Goal: Communication & Community: Share content

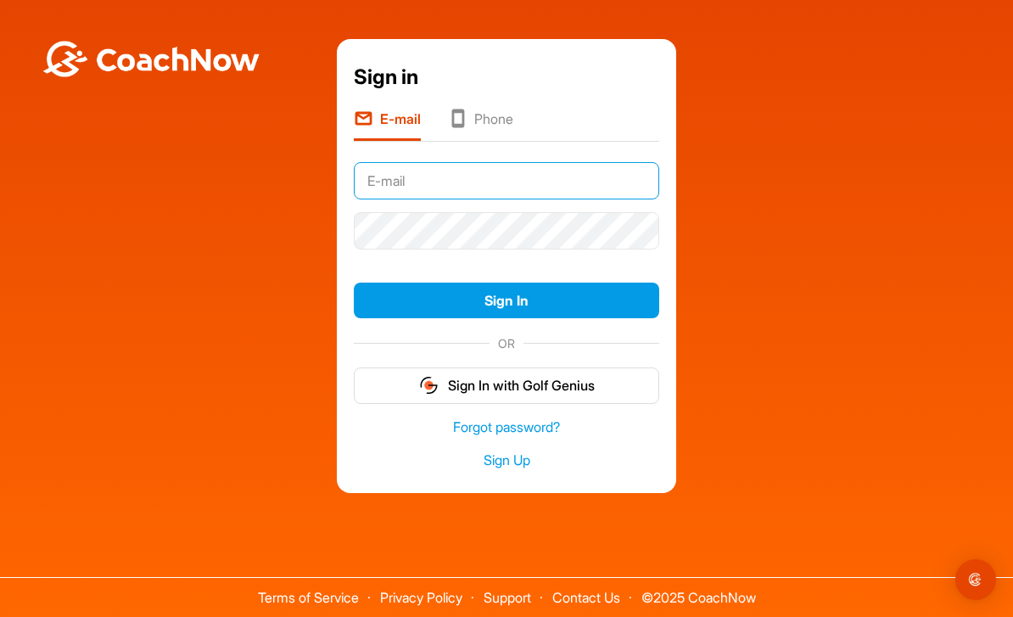
type input "[EMAIL_ADDRESS][DOMAIN_NAME]"
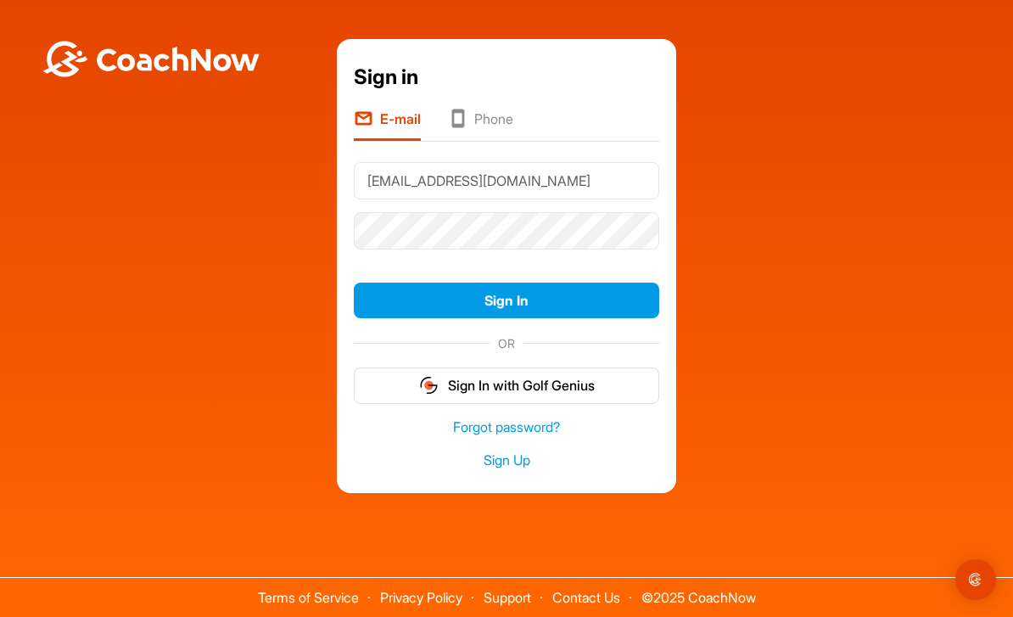
click at [507, 319] on button "Sign In" at bounding box center [506, 301] width 305 height 36
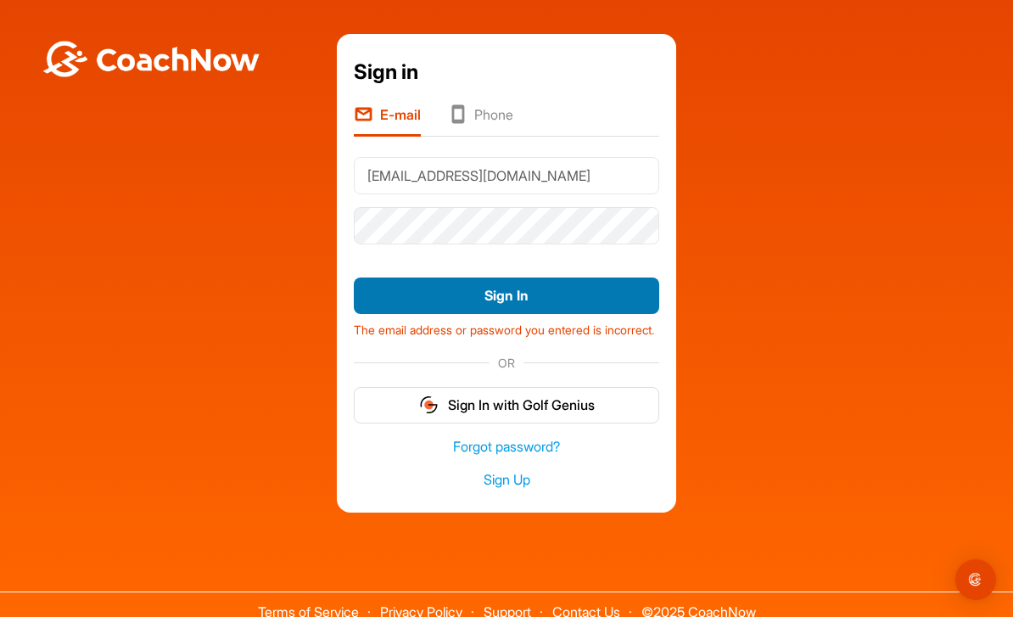
click at [614, 305] on button "Sign In" at bounding box center [506, 295] width 305 height 36
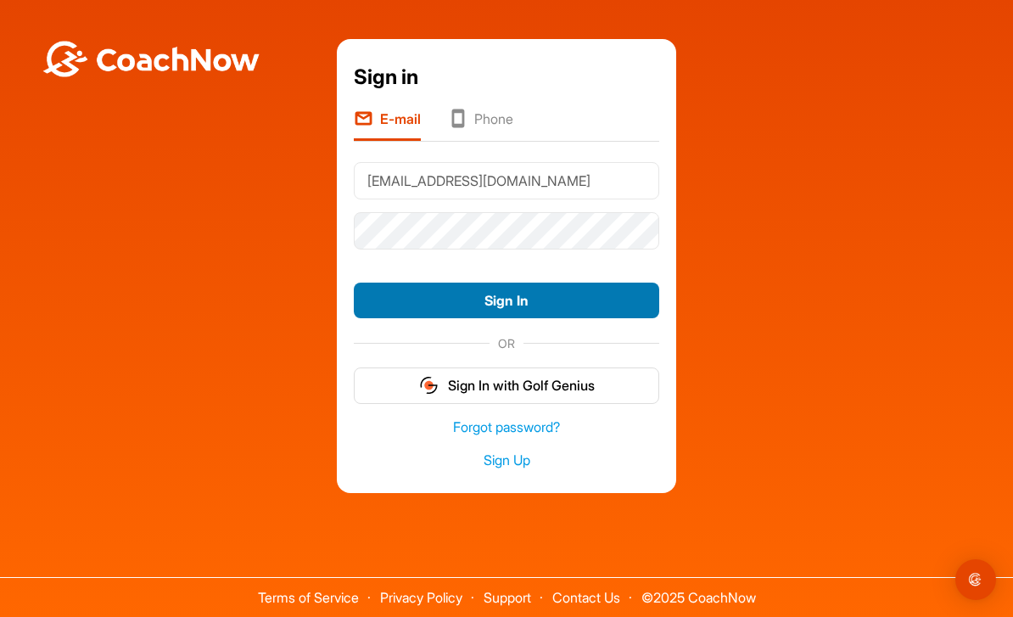
click at [591, 319] on button "Sign In" at bounding box center [506, 301] width 305 height 36
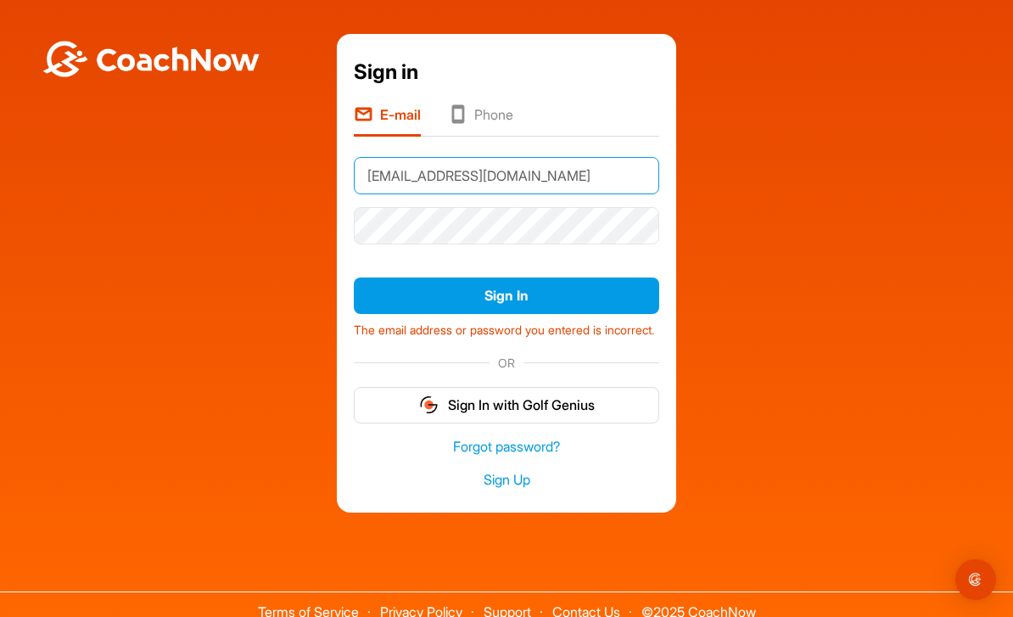
click at [527, 186] on input "sweetfive@bigpond.conm.au" at bounding box center [506, 175] width 305 height 37
type input "[EMAIL_ADDRESS][DOMAIN_NAME]"
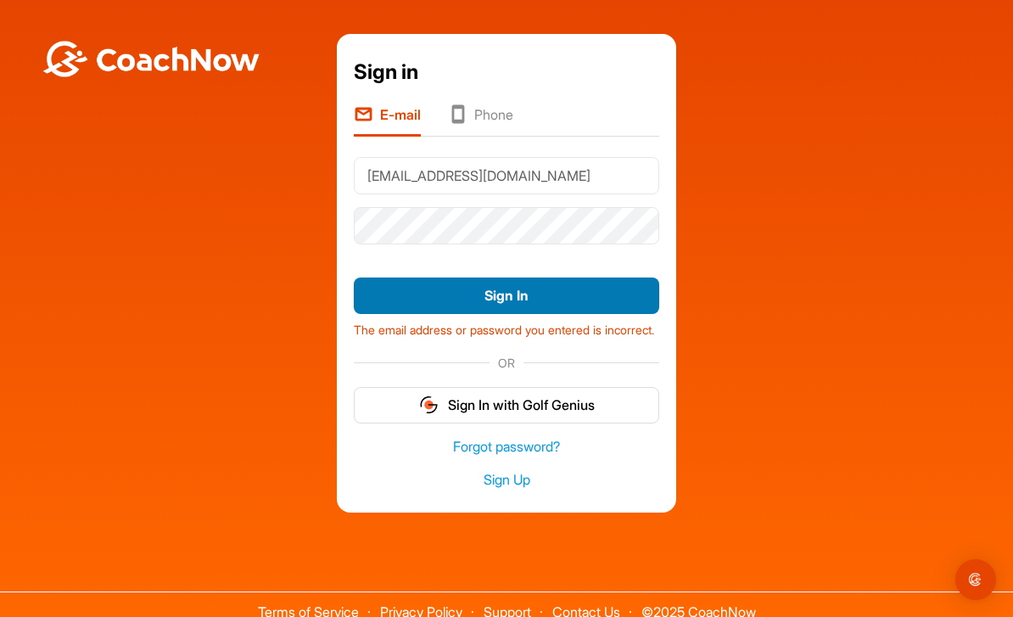
click at [563, 310] on button "Sign In" at bounding box center [506, 295] width 305 height 36
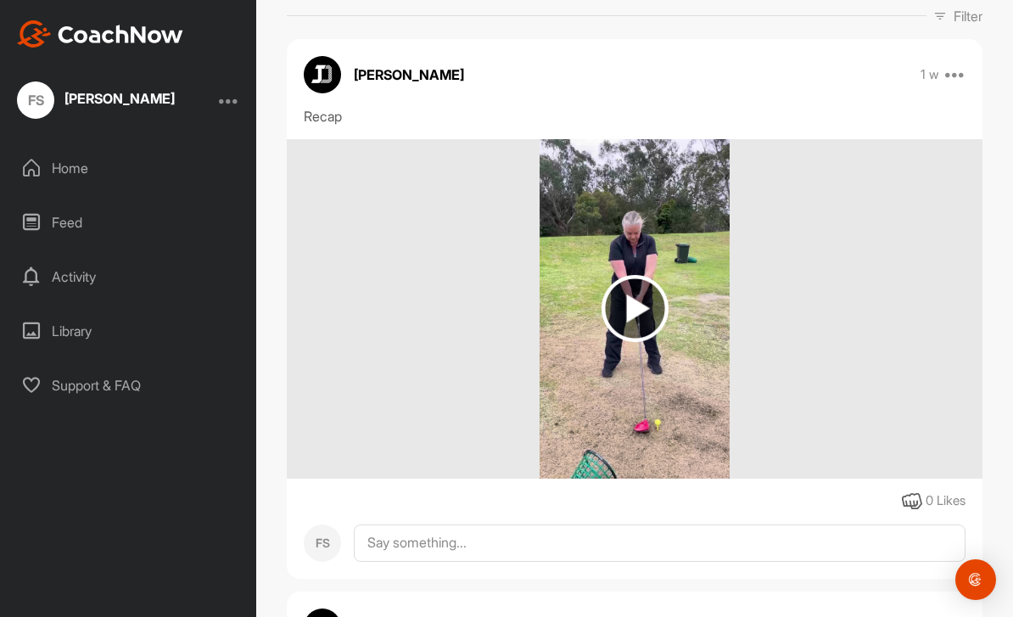
scroll to position [273, 0]
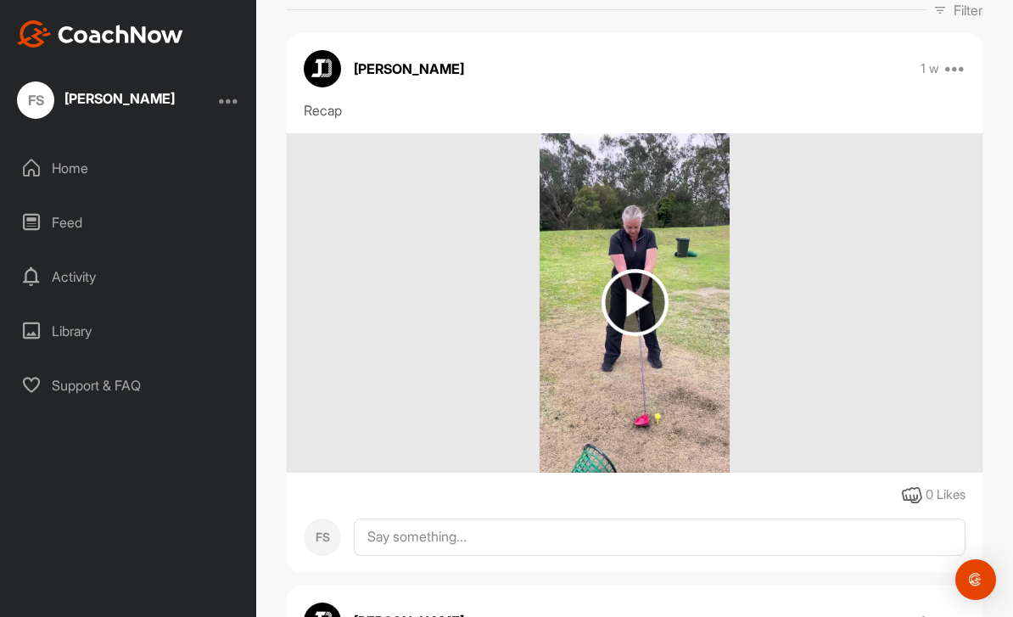
click at [636, 300] on img at bounding box center [635, 302] width 67 height 67
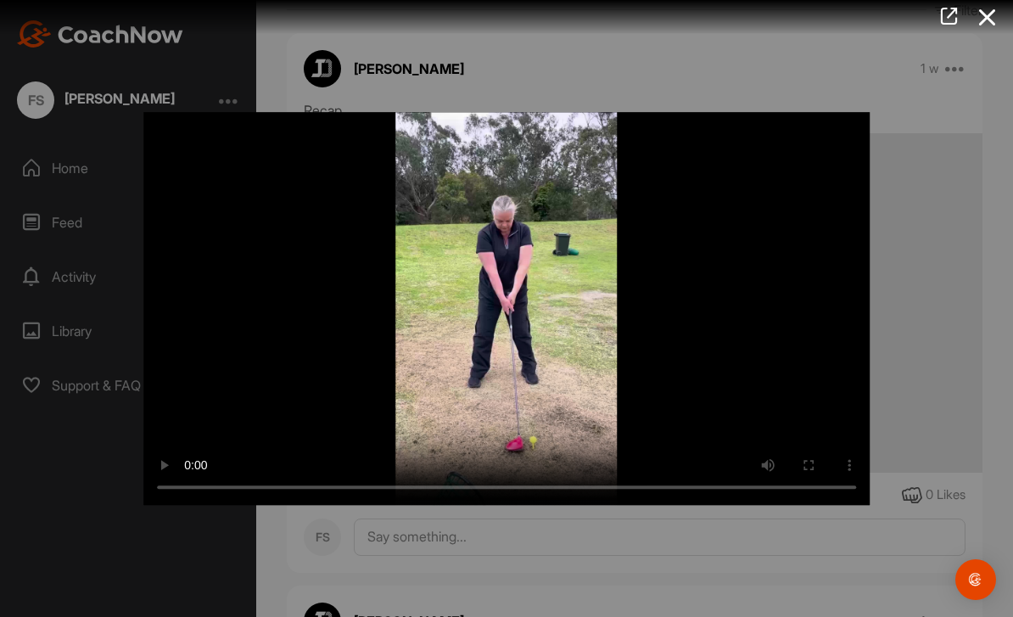
click at [496, 305] on video "Video Player" at bounding box center [506, 309] width 726 height 394
click at [519, 347] on video "Video Player" at bounding box center [506, 309] width 726 height 394
click at [510, 300] on video "Video Player" at bounding box center [506, 309] width 726 height 394
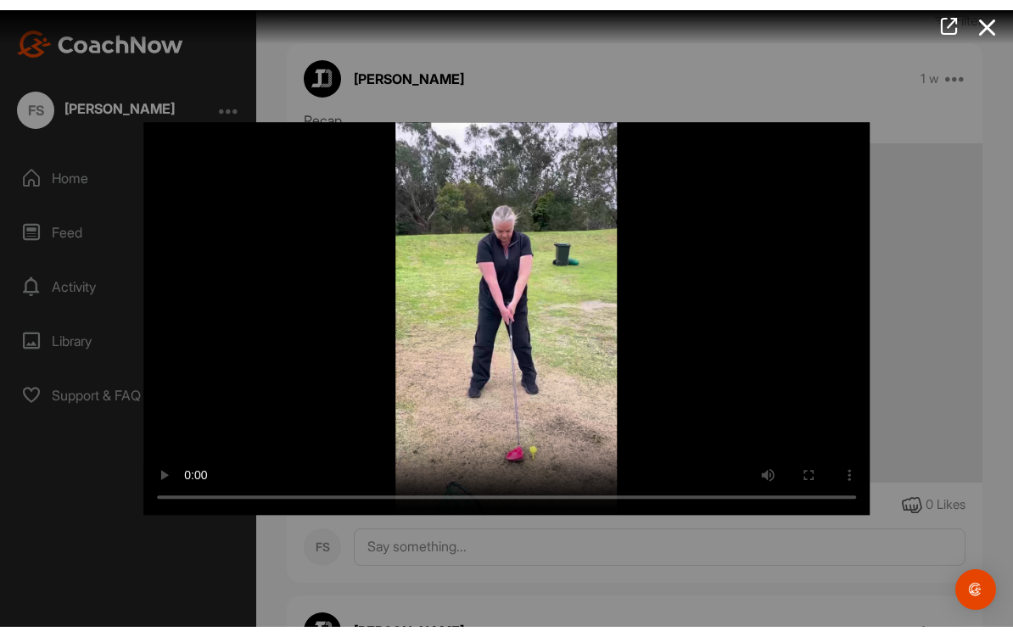
scroll to position [34, 0]
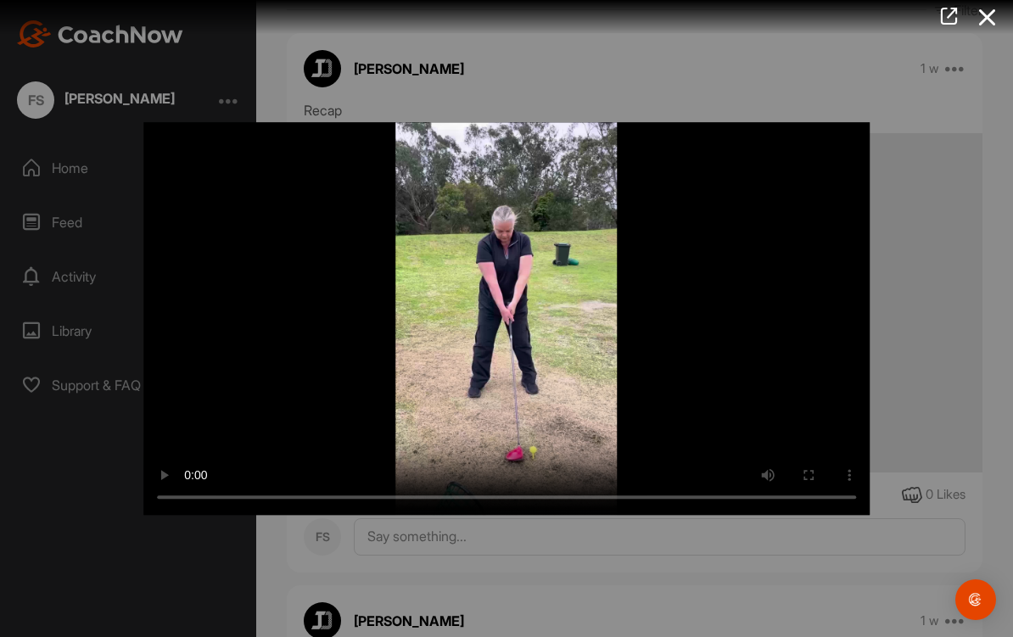
click at [154, 123] on video "Video Player" at bounding box center [506, 319] width 726 height 394
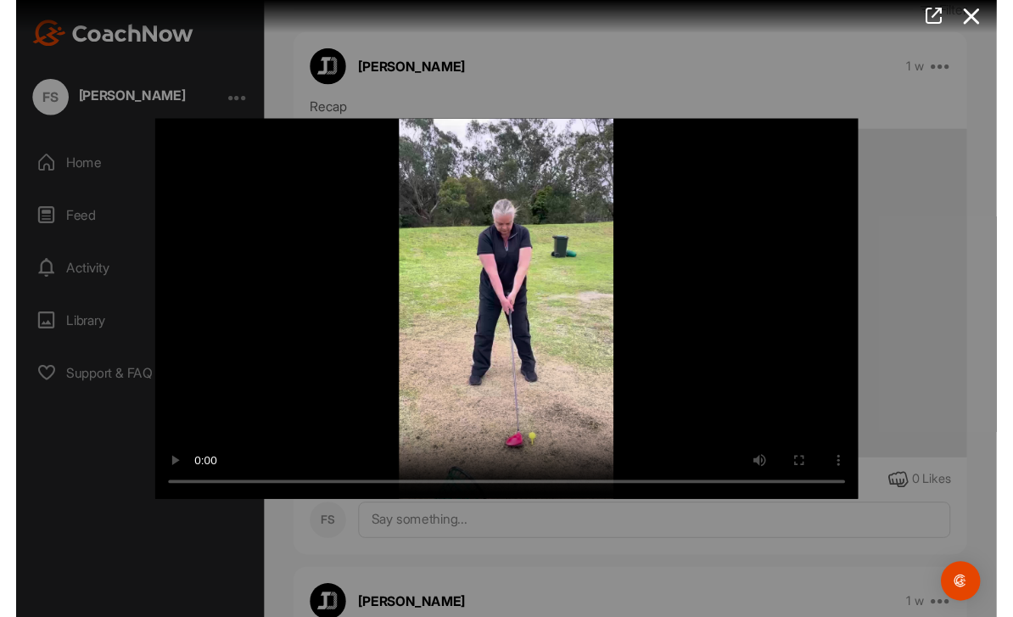
scroll to position [54, 0]
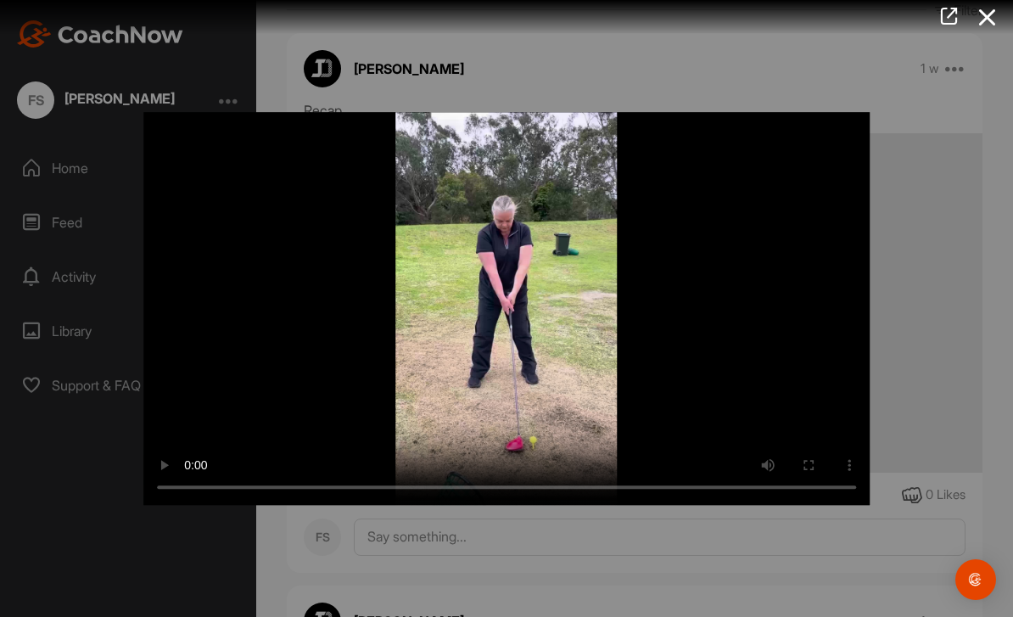
click at [925, 250] on div at bounding box center [506, 308] width 1013 height 617
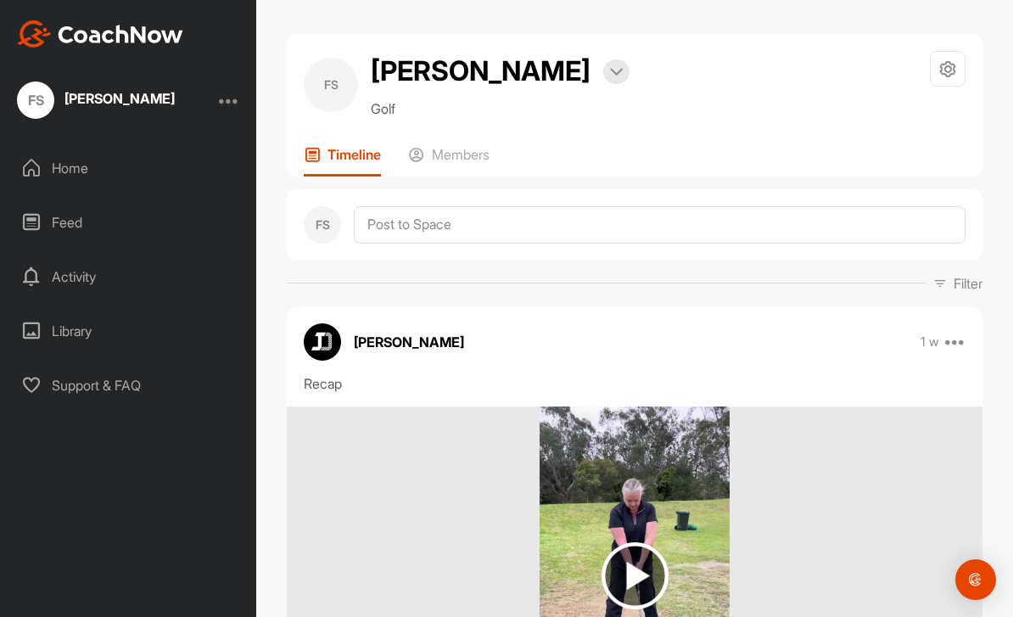
scroll to position [0, 0]
click at [91, 147] on div "Home" at bounding box center [128, 168] width 239 height 42
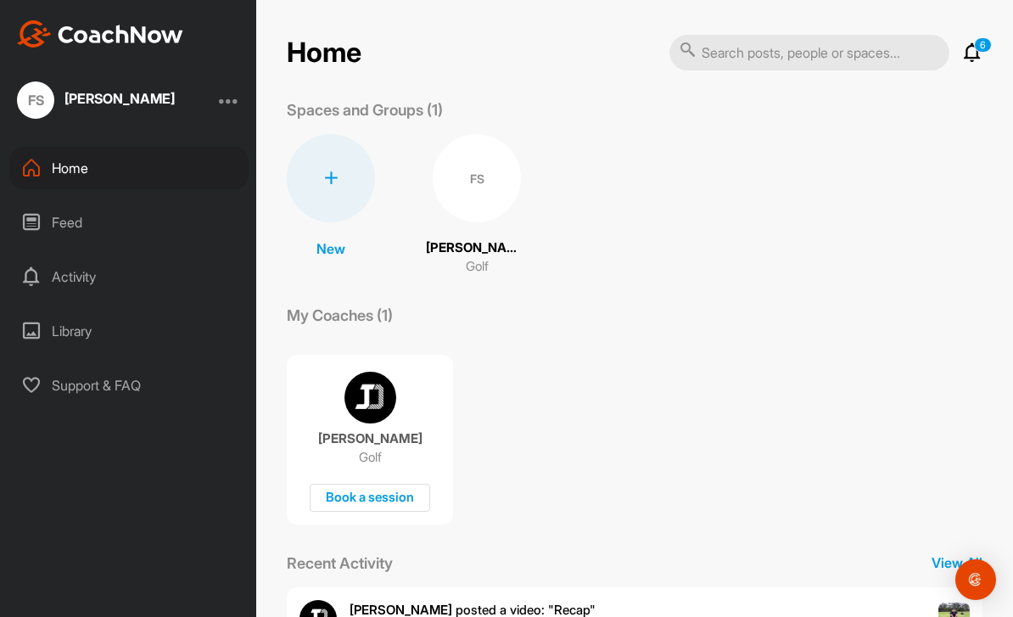
click at [982, 54] on icon at bounding box center [972, 52] width 20 height 20
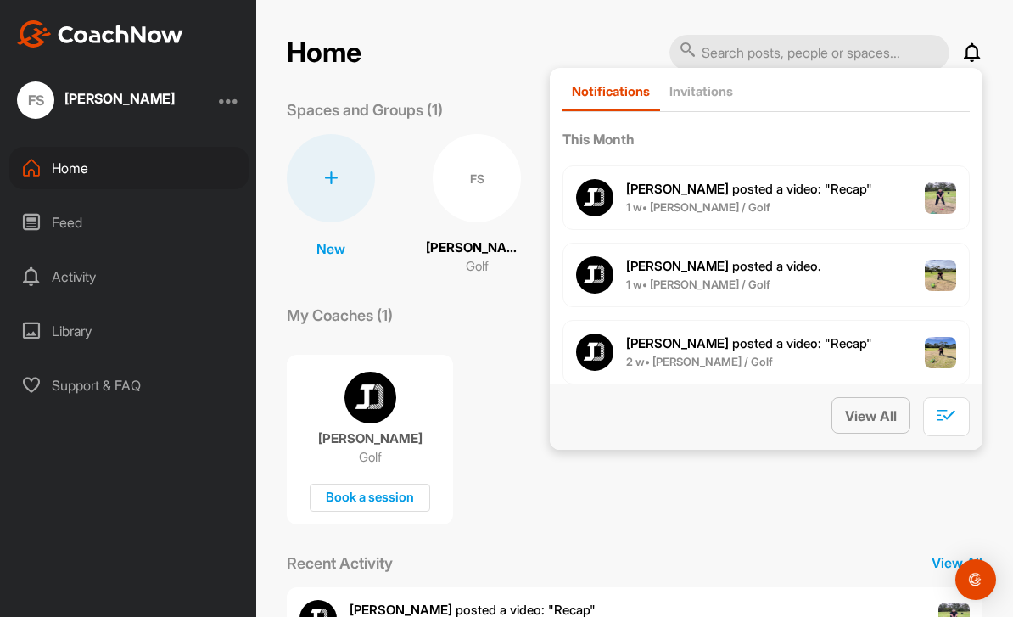
click at [888, 429] on button "View All" at bounding box center [871, 415] width 79 height 36
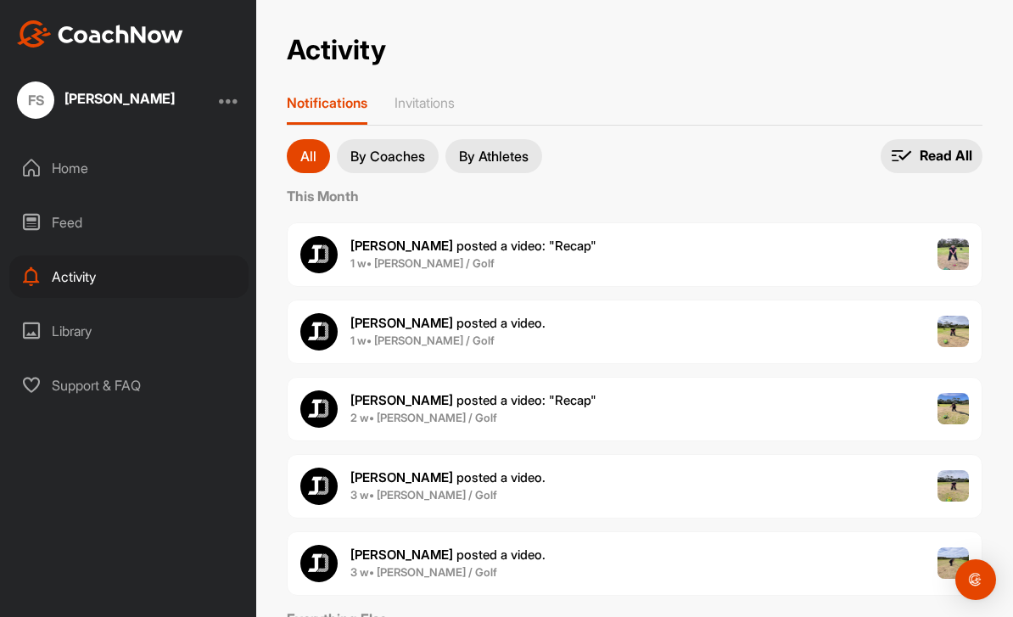
click at [77, 221] on div "Feed" at bounding box center [128, 222] width 239 height 42
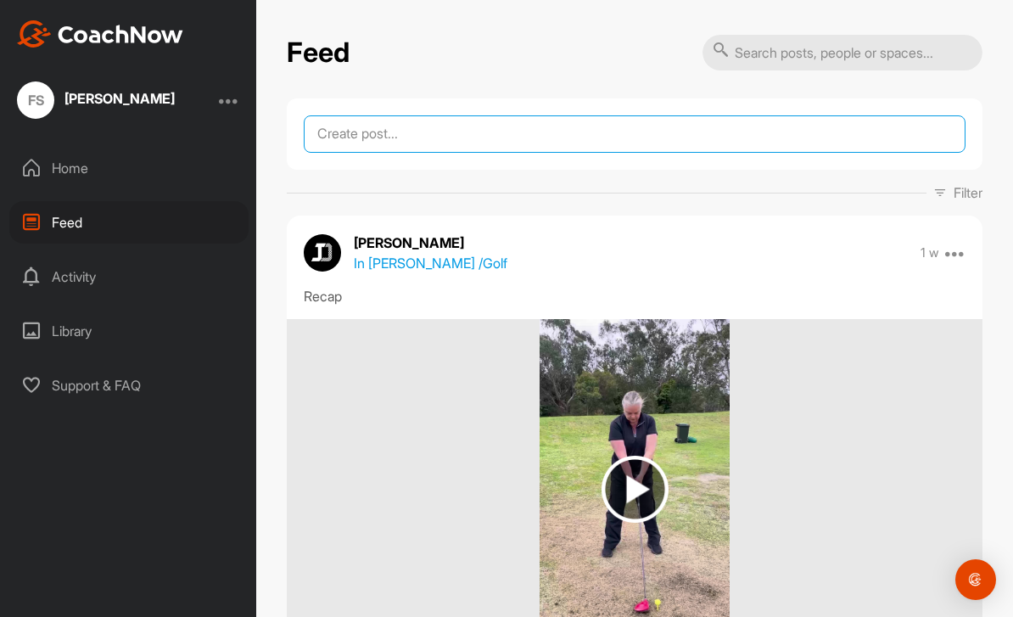
click at [866, 141] on textarea at bounding box center [635, 133] width 662 height 37
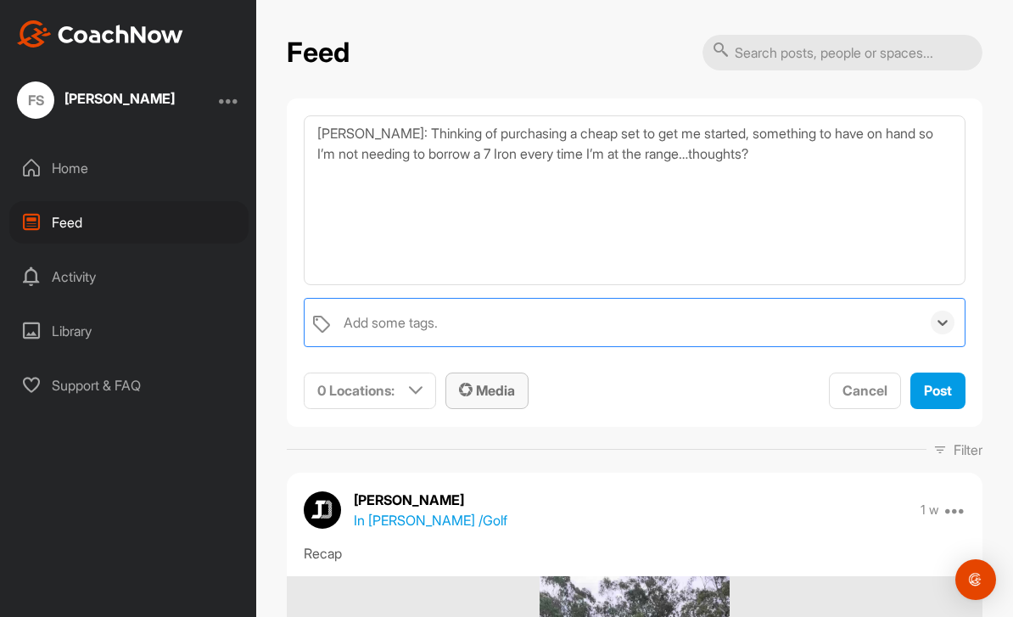
click at [506, 396] on span "Media" at bounding box center [487, 390] width 56 height 17
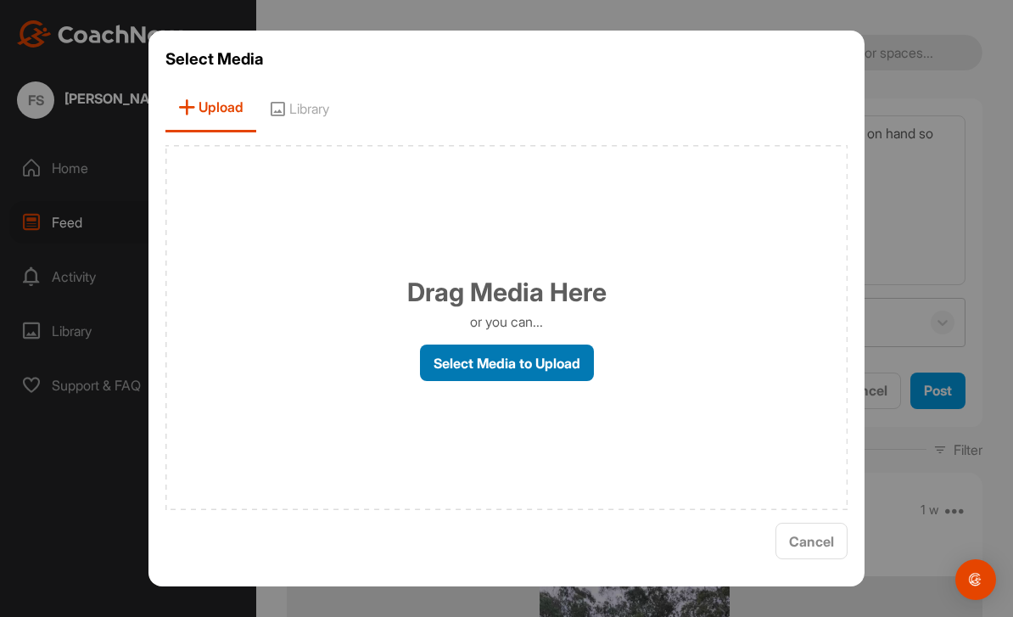
click at [553, 381] on label "Select Media to Upload" at bounding box center [507, 363] width 174 height 36
click at [0, 0] on input "Select Media to Upload" at bounding box center [0, 0] width 0 height 0
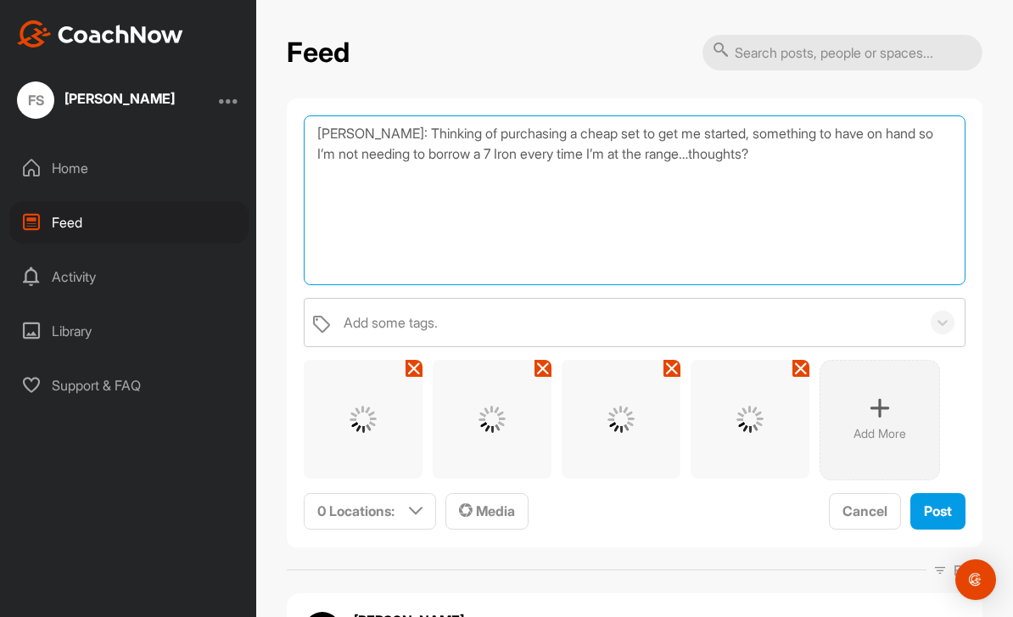
click at [756, 177] on textarea "Jack Q: Thinking of purchasing a cheap set to get me started, something to have…" at bounding box center [635, 200] width 662 height 170
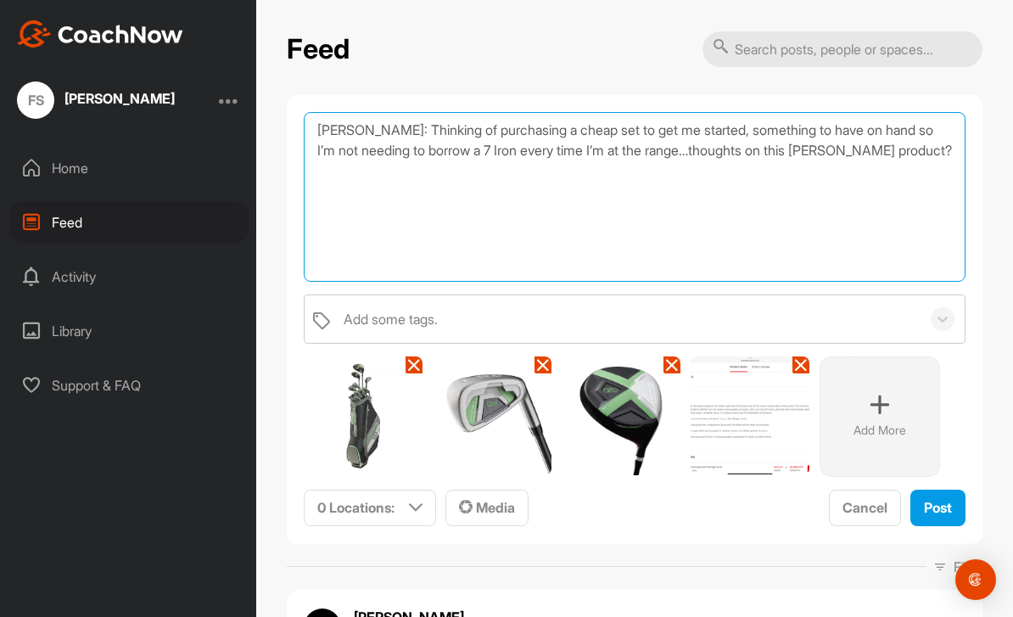
scroll to position [4, 0]
type textarea "Jack Q: Thinking of purchasing a cheap set to get me started, something to have…"
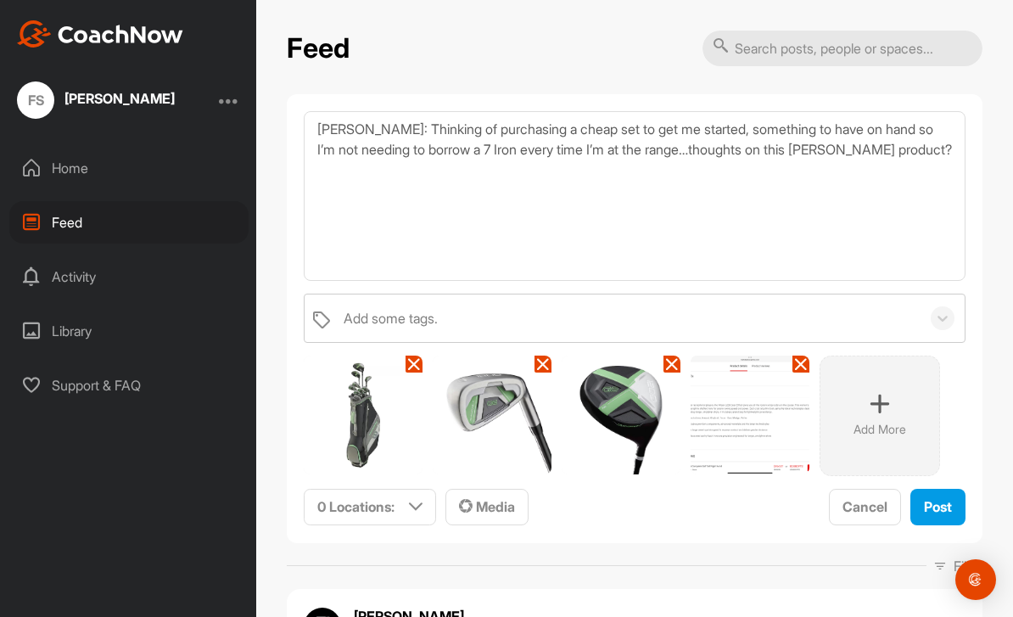
click at [879, 414] on icon at bounding box center [880, 404] width 20 height 20
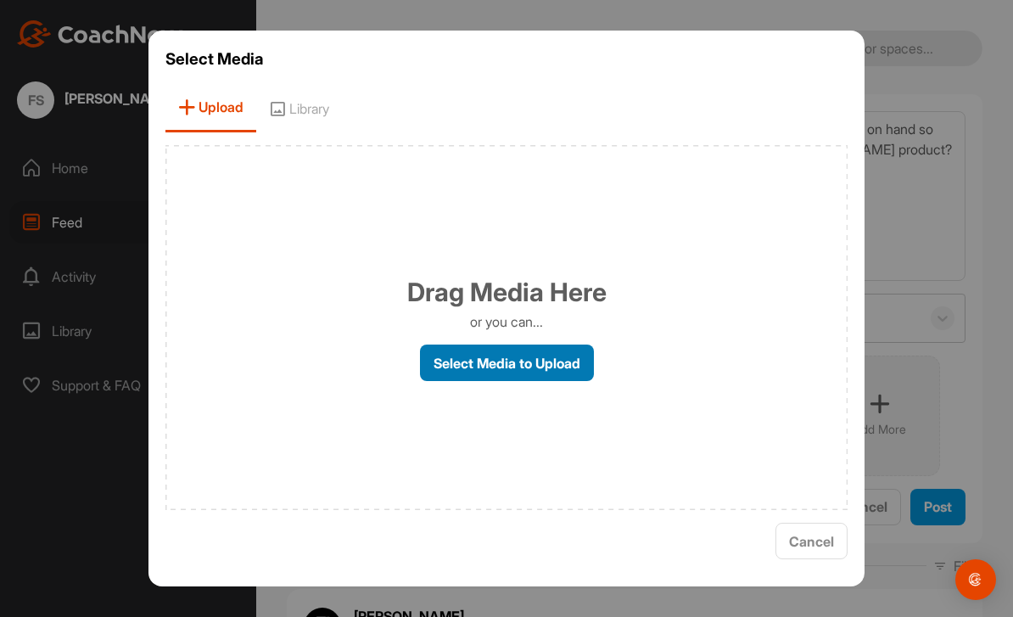
click at [533, 381] on label "Select Media to Upload" at bounding box center [507, 363] width 174 height 36
click at [0, 0] on input "Select Media to Upload" at bounding box center [0, 0] width 0 height 0
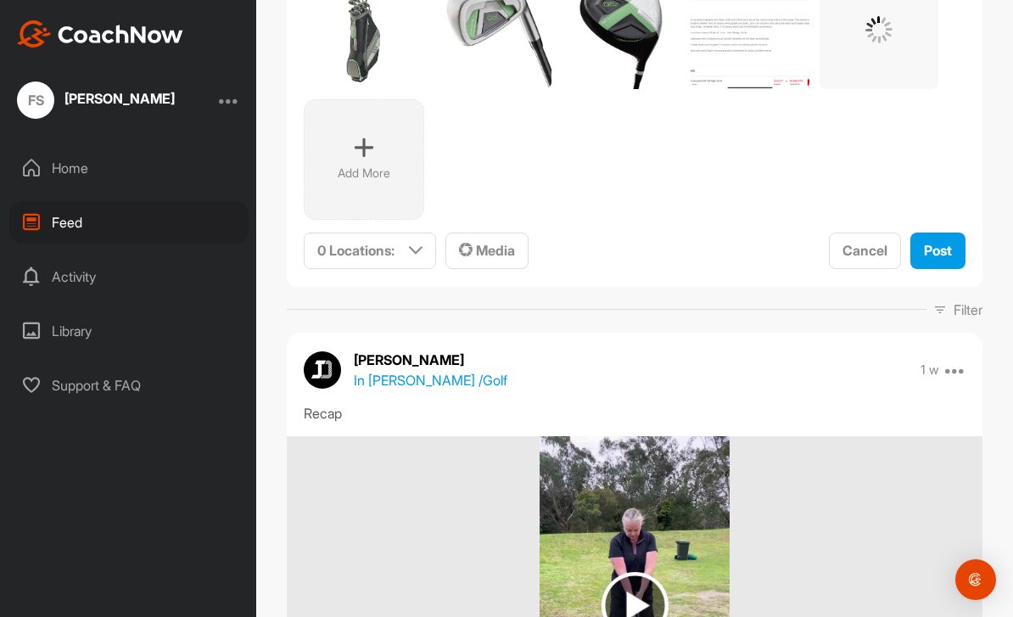
scroll to position [387, 0]
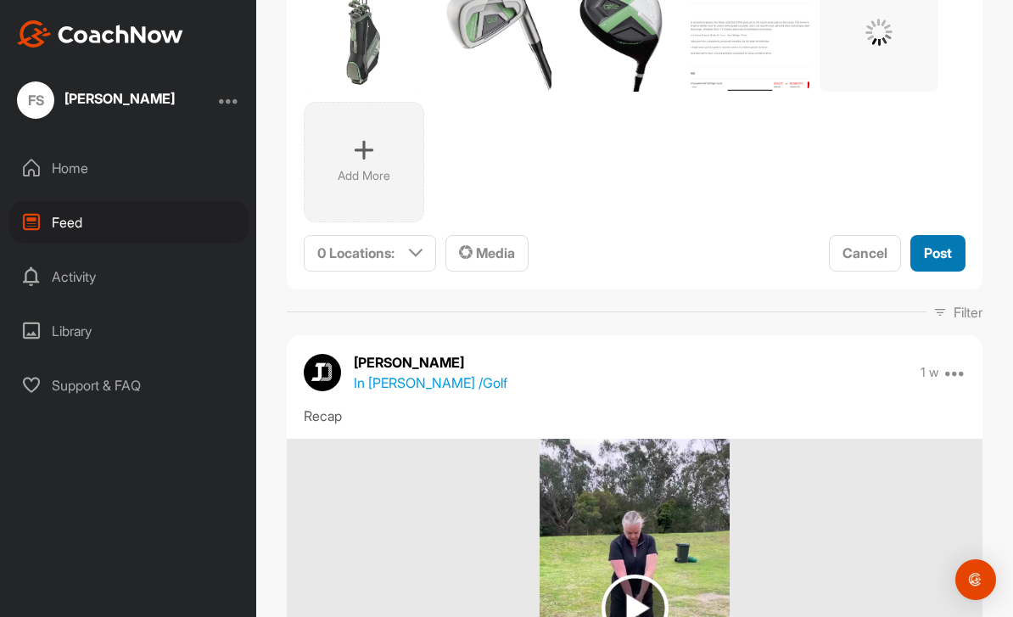
click at [931, 253] on span "Post" at bounding box center [938, 252] width 28 height 17
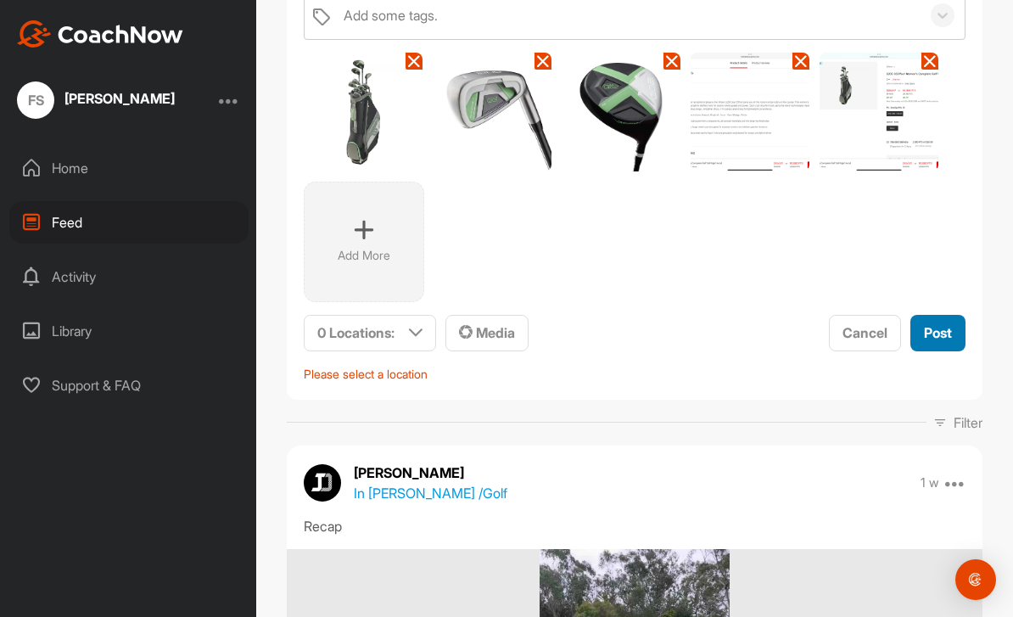
scroll to position [309, 0]
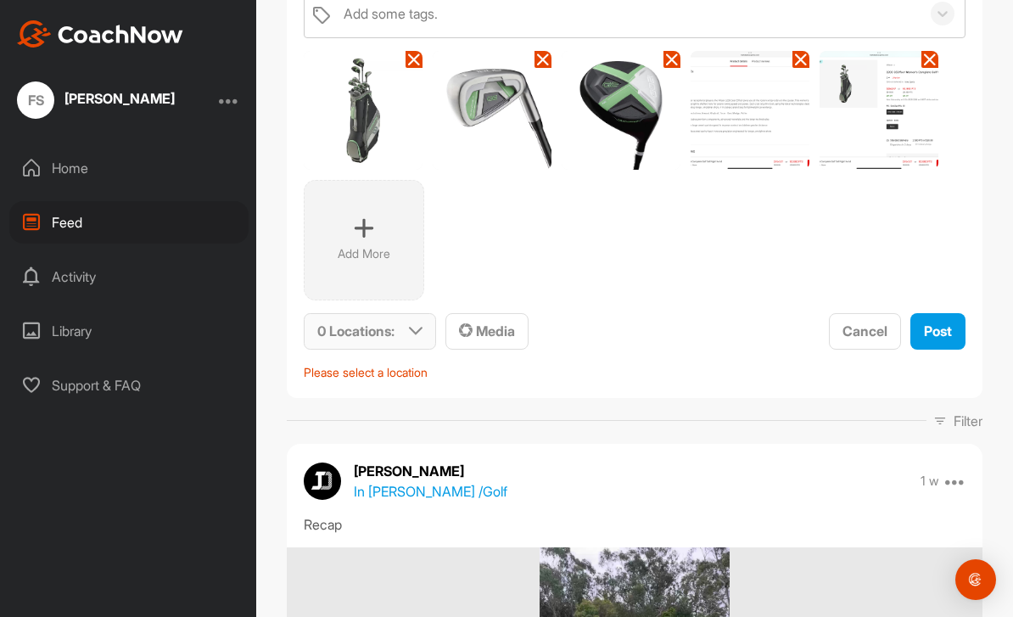
click at [399, 328] on div "0 Locations :" at bounding box center [370, 331] width 131 height 35
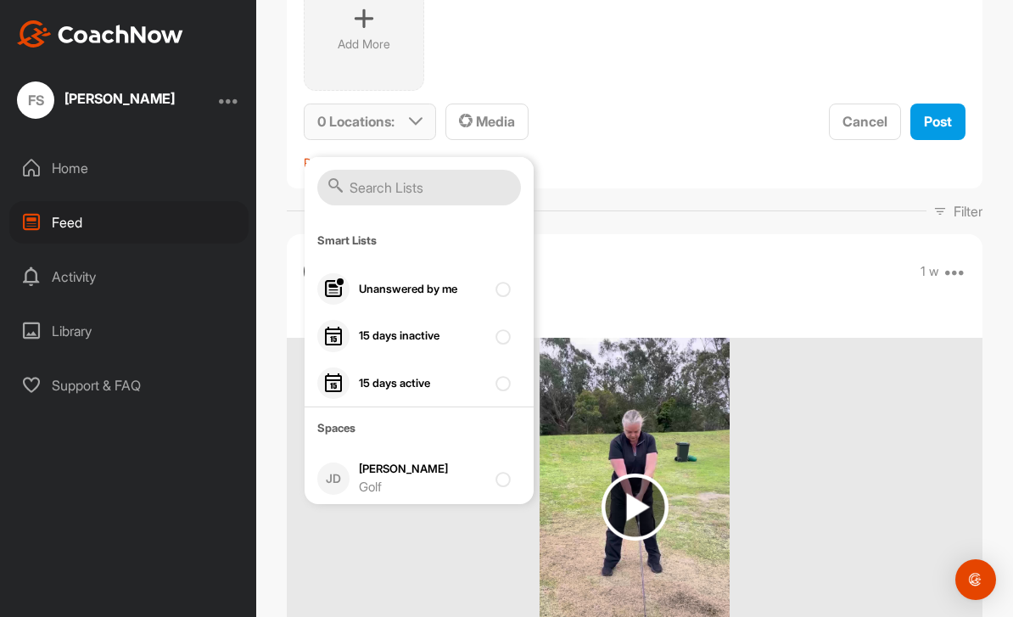
scroll to position [521, 0]
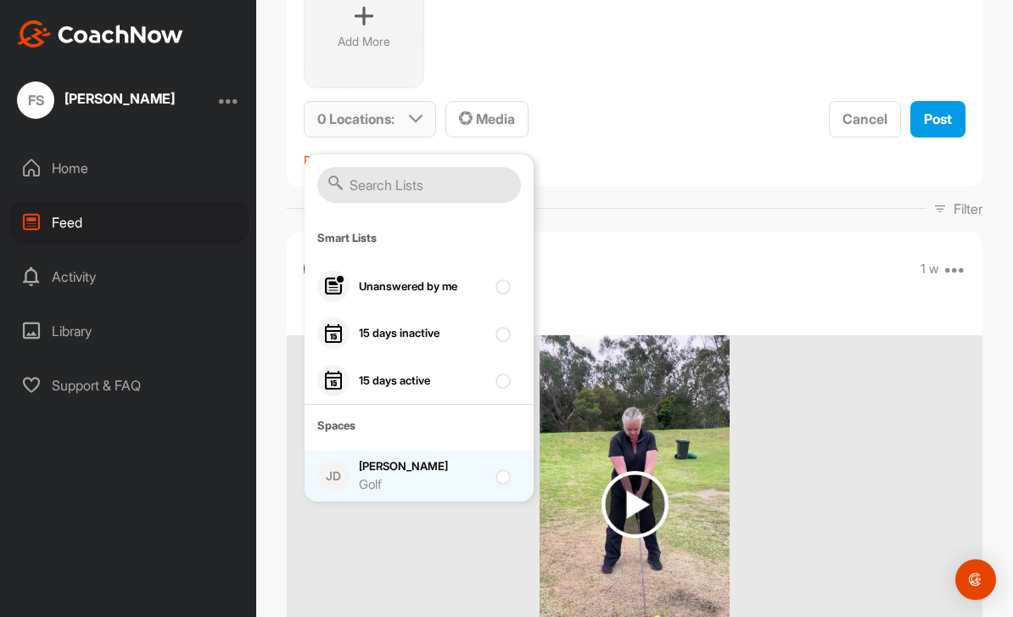
click at [507, 469] on input "checkbox" at bounding box center [501, 471] width 11 height 11
checkbox input "true"
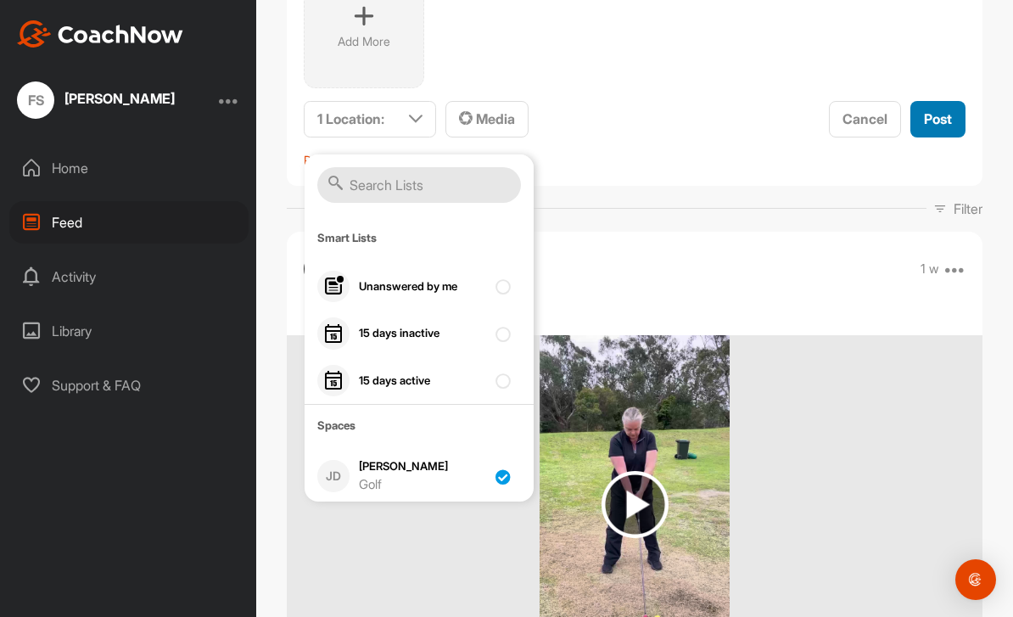
click at [949, 115] on span "Post" at bounding box center [938, 118] width 28 height 17
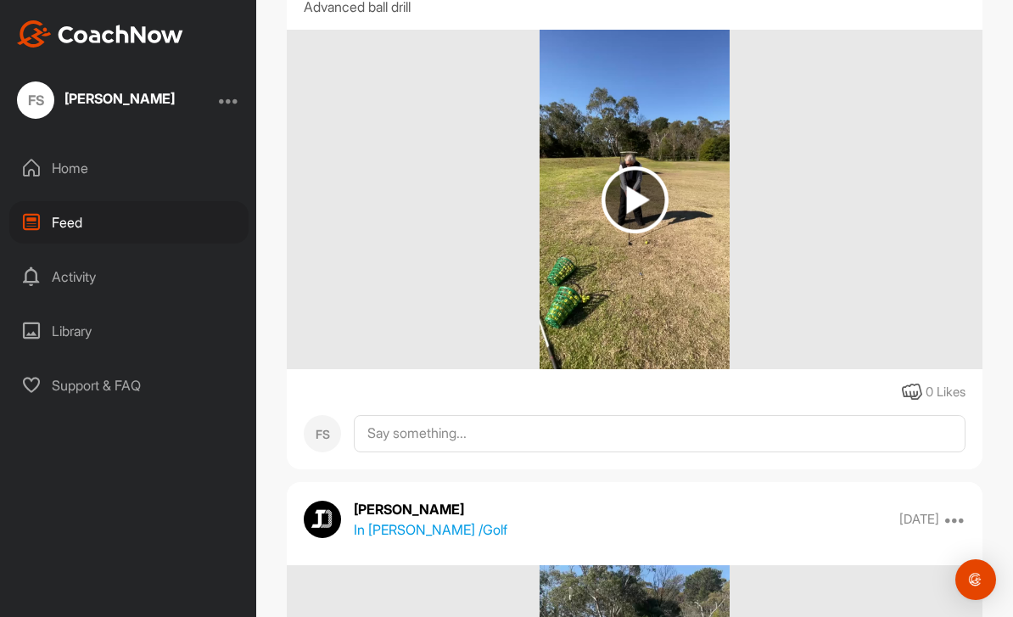
scroll to position [4231, 0]
